Goal: Information Seeking & Learning: Learn about a topic

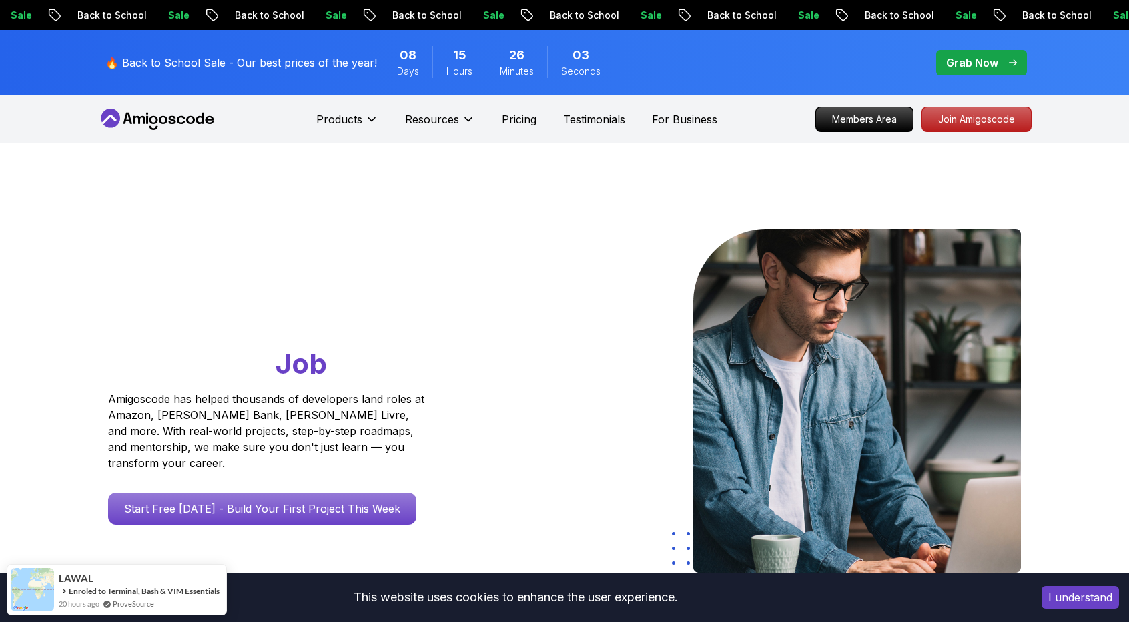
click at [1059, 578] on div "I understand" at bounding box center [1079, 597] width 97 height 43
click at [1064, 590] on button "I understand" at bounding box center [1079, 597] width 77 height 23
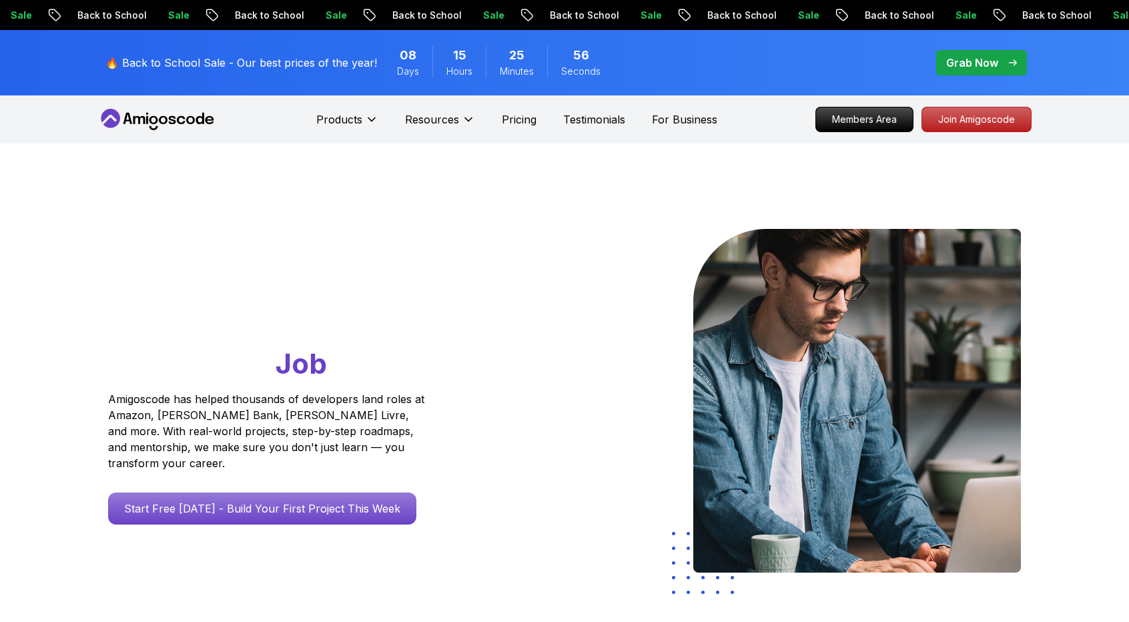
click at [999, 56] on div "Grab Now" at bounding box center [981, 63] width 71 height 16
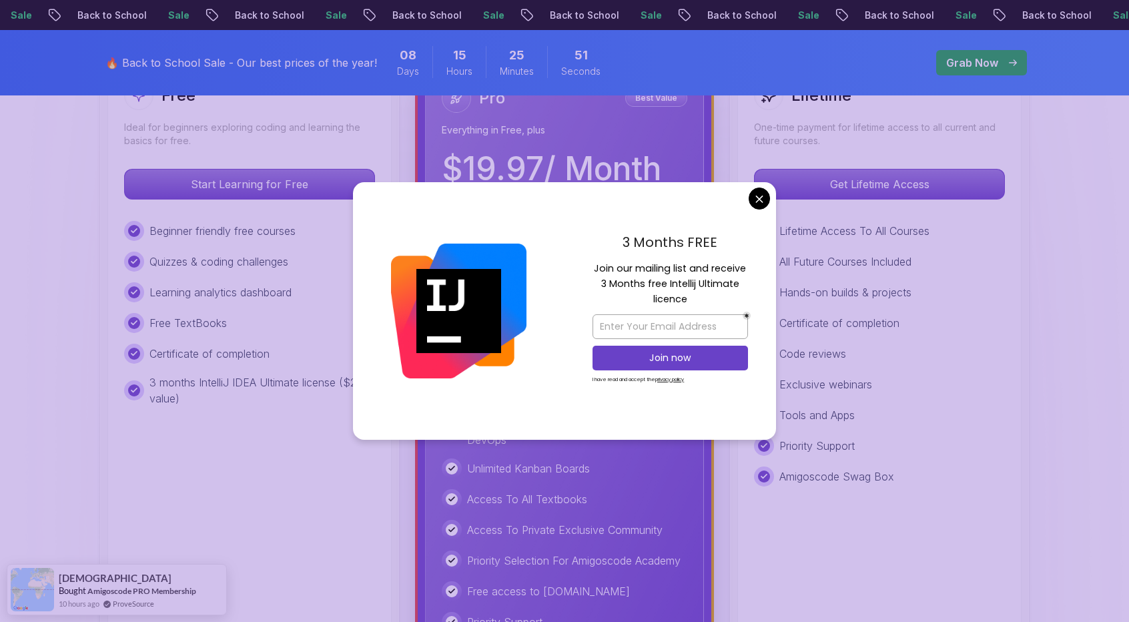
scroll to position [414, 0]
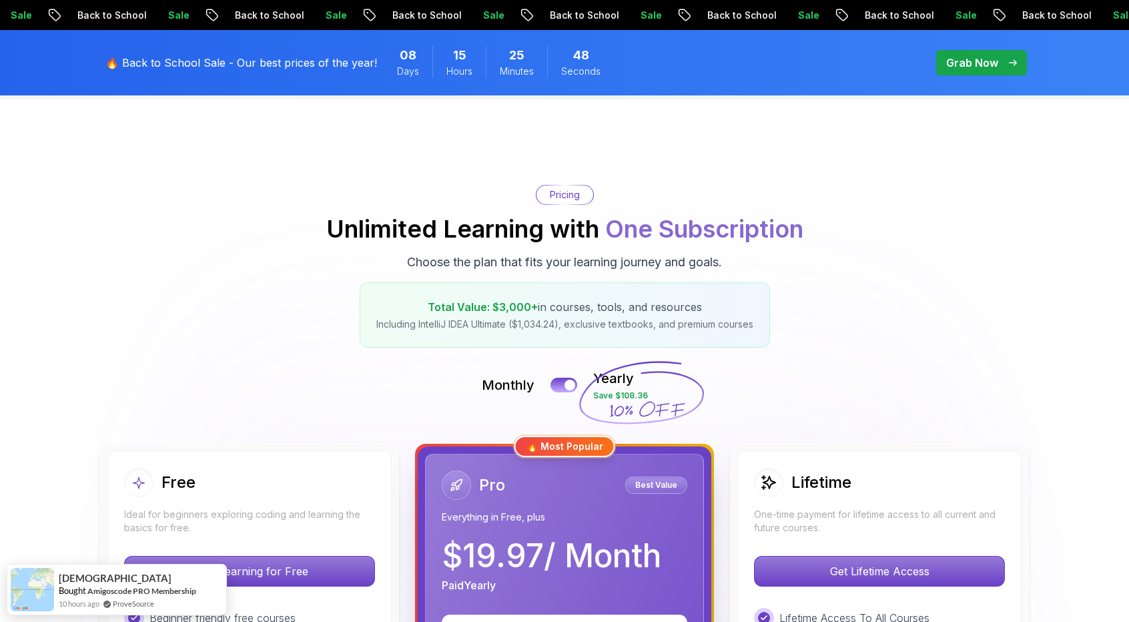
scroll to position [39, 0]
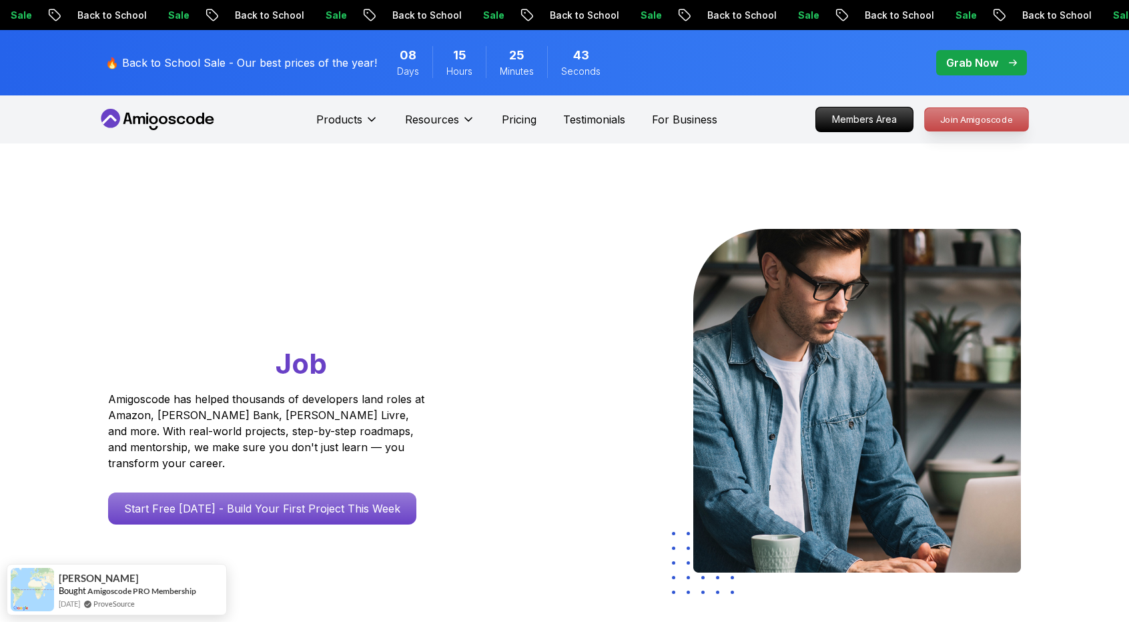
click at [985, 117] on p "Join Amigoscode" at bounding box center [975, 119] width 103 height 23
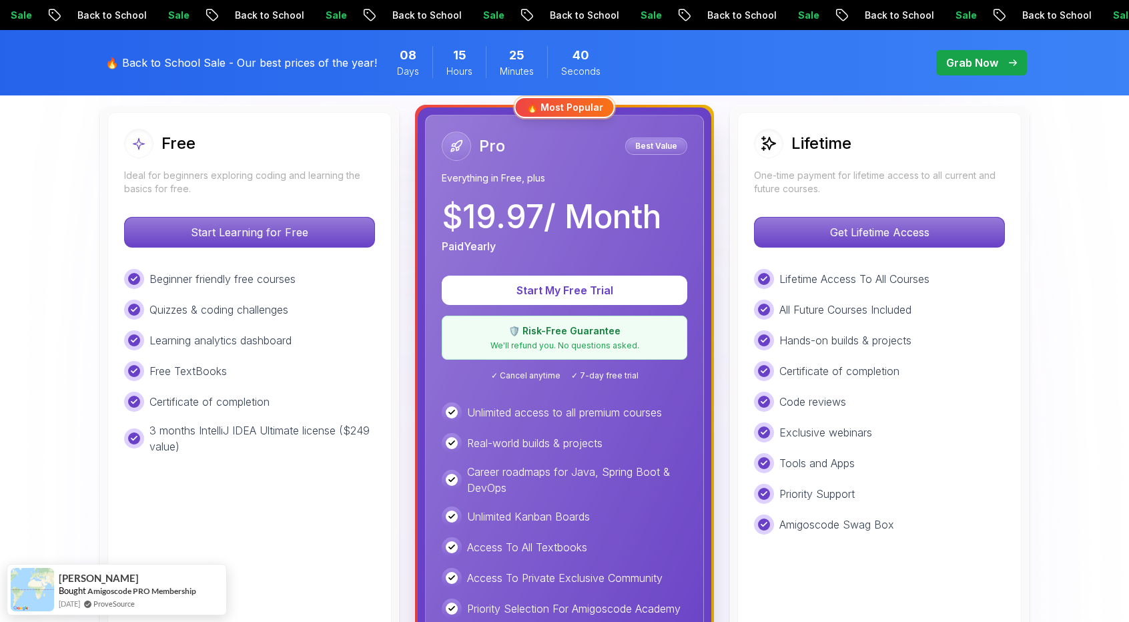
scroll to position [384, 0]
click at [263, 296] on div "Beginner friendly free courses Quizzes & coding challenges Learning analytics d…" at bounding box center [249, 360] width 251 height 185
click at [243, 229] on p "Start Learning for Free" at bounding box center [249, 231] width 237 height 28
